Goal: Task Accomplishment & Management: Manage account settings

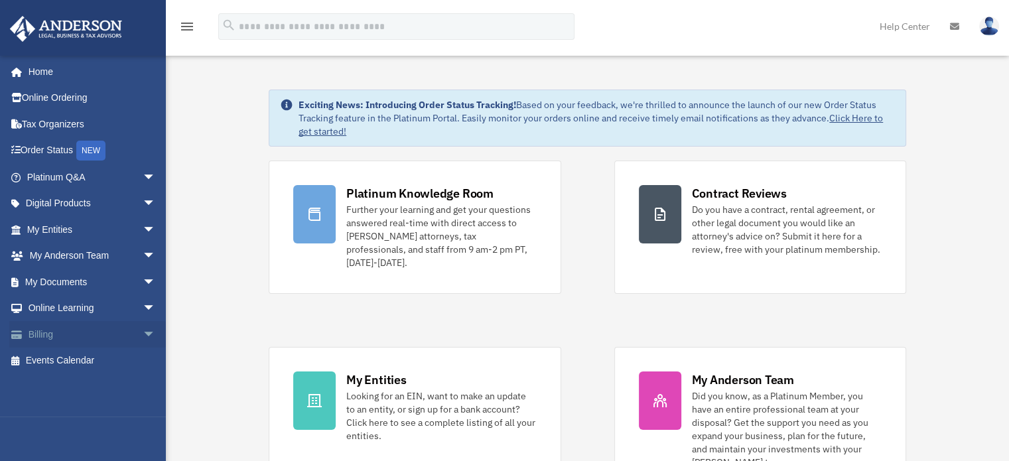
click at [143, 334] on span "arrow_drop_down" at bounding box center [156, 334] width 27 height 27
click at [82, 388] on link "Past Invoices" at bounding box center [97, 387] width 157 height 27
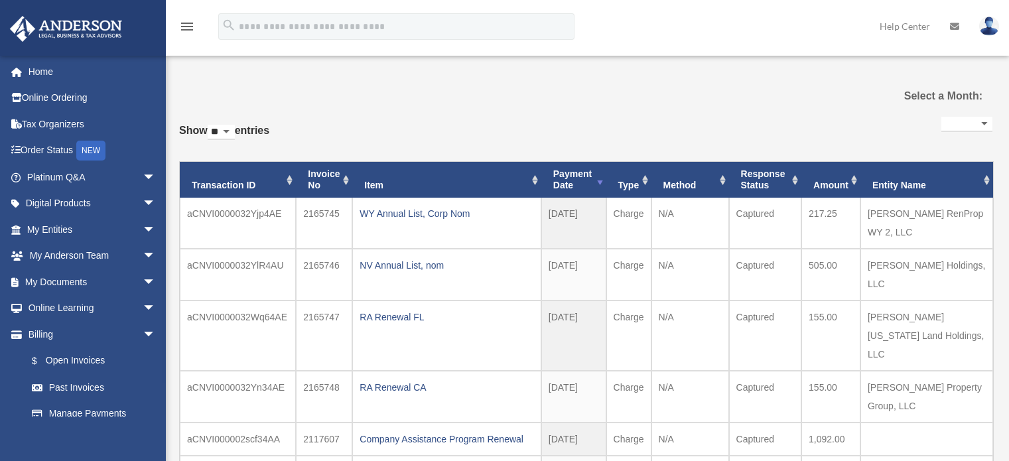
select select
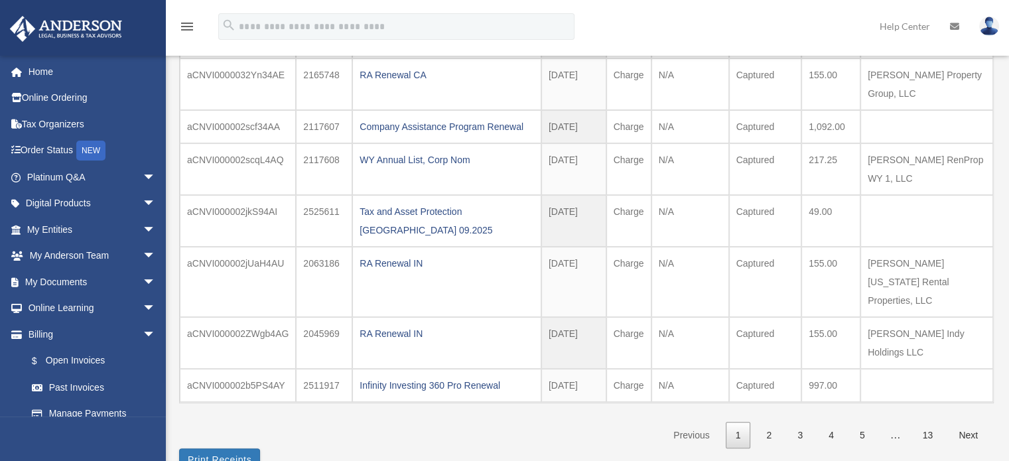
scroll to position [336, 0]
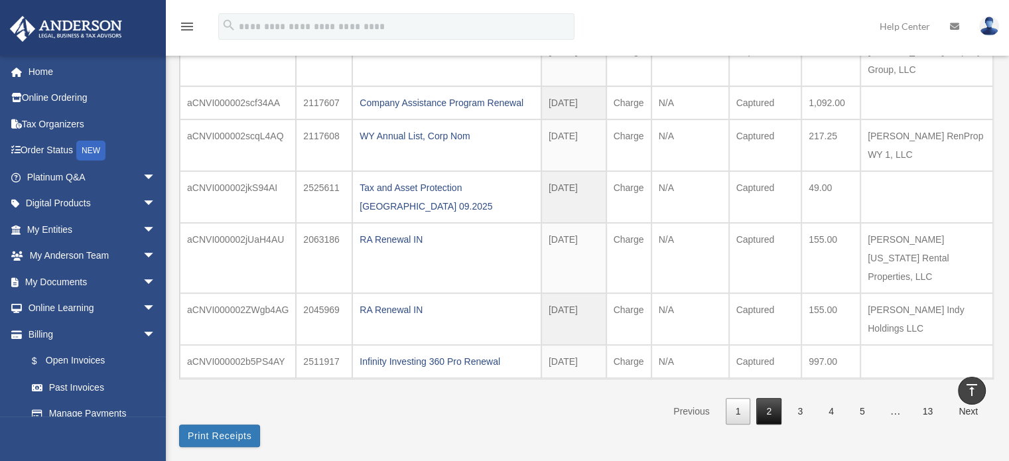
click at [770, 398] on link "2" at bounding box center [768, 411] width 25 height 27
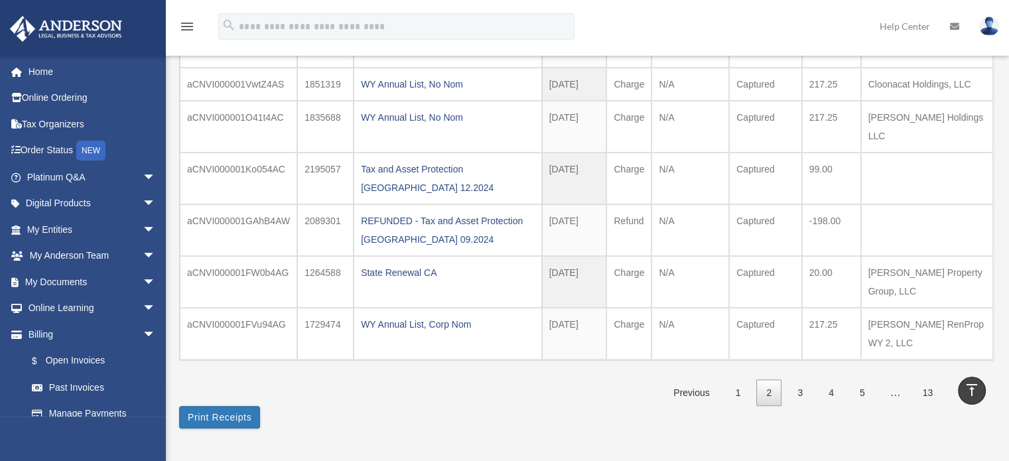
scroll to position [372, 0]
click at [226, 407] on button "Print Receipts" at bounding box center [219, 418] width 81 height 23
click at [803, 408] on link "3" at bounding box center [799, 394] width 25 height 27
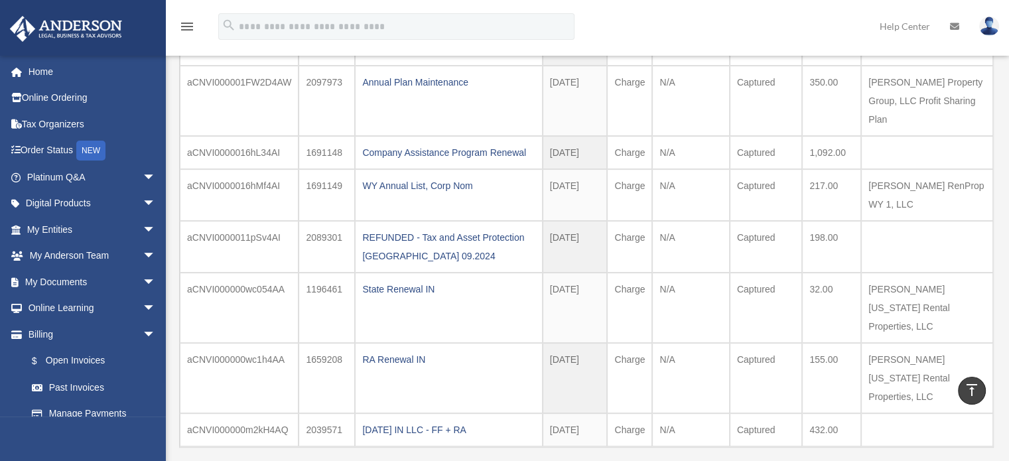
scroll to position [310, 0]
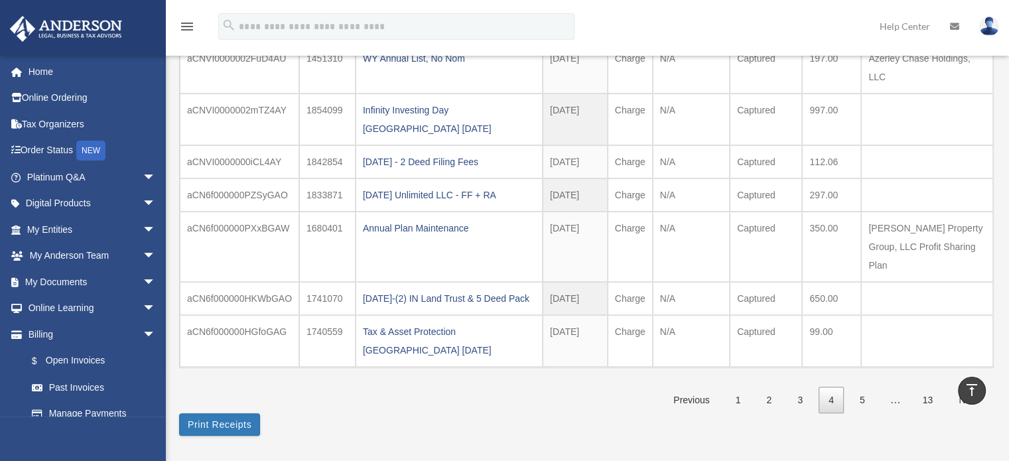
scroll to position [0, 0]
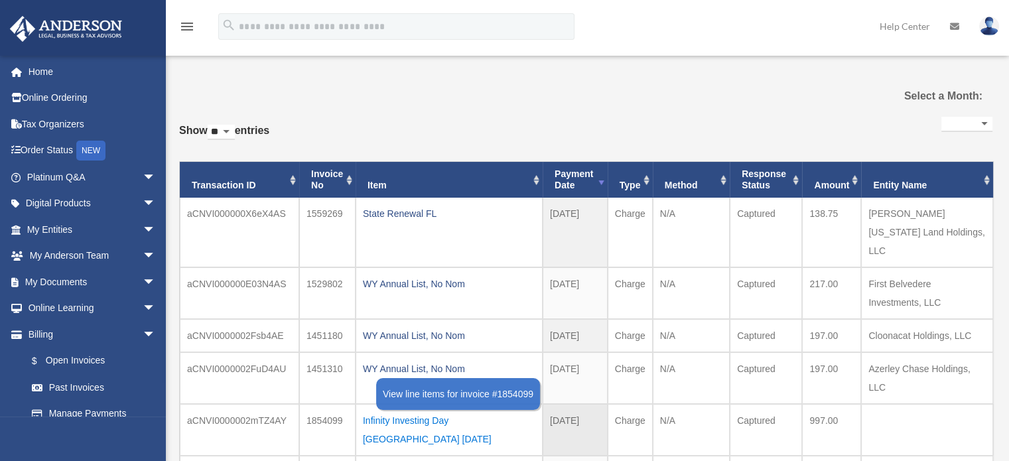
click at [467, 411] on div "Infinity Investing Day [GEOGRAPHIC_DATA] [DATE]" at bounding box center [449, 429] width 172 height 37
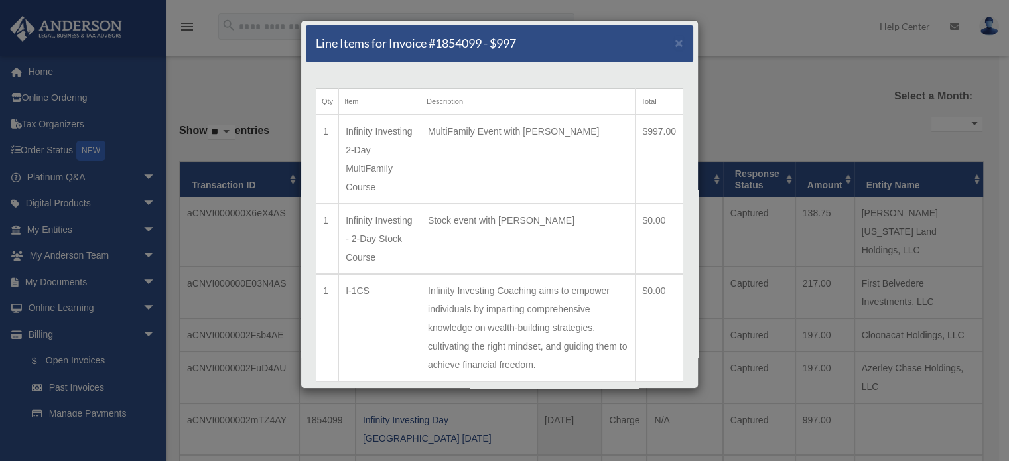
click at [753, 22] on div "Line Items for Invoice #1854099 - $997 × Qty Item Description Total 1 Infinity …" at bounding box center [504, 230] width 1009 height 461
